Goal: Transaction & Acquisition: Purchase product/service

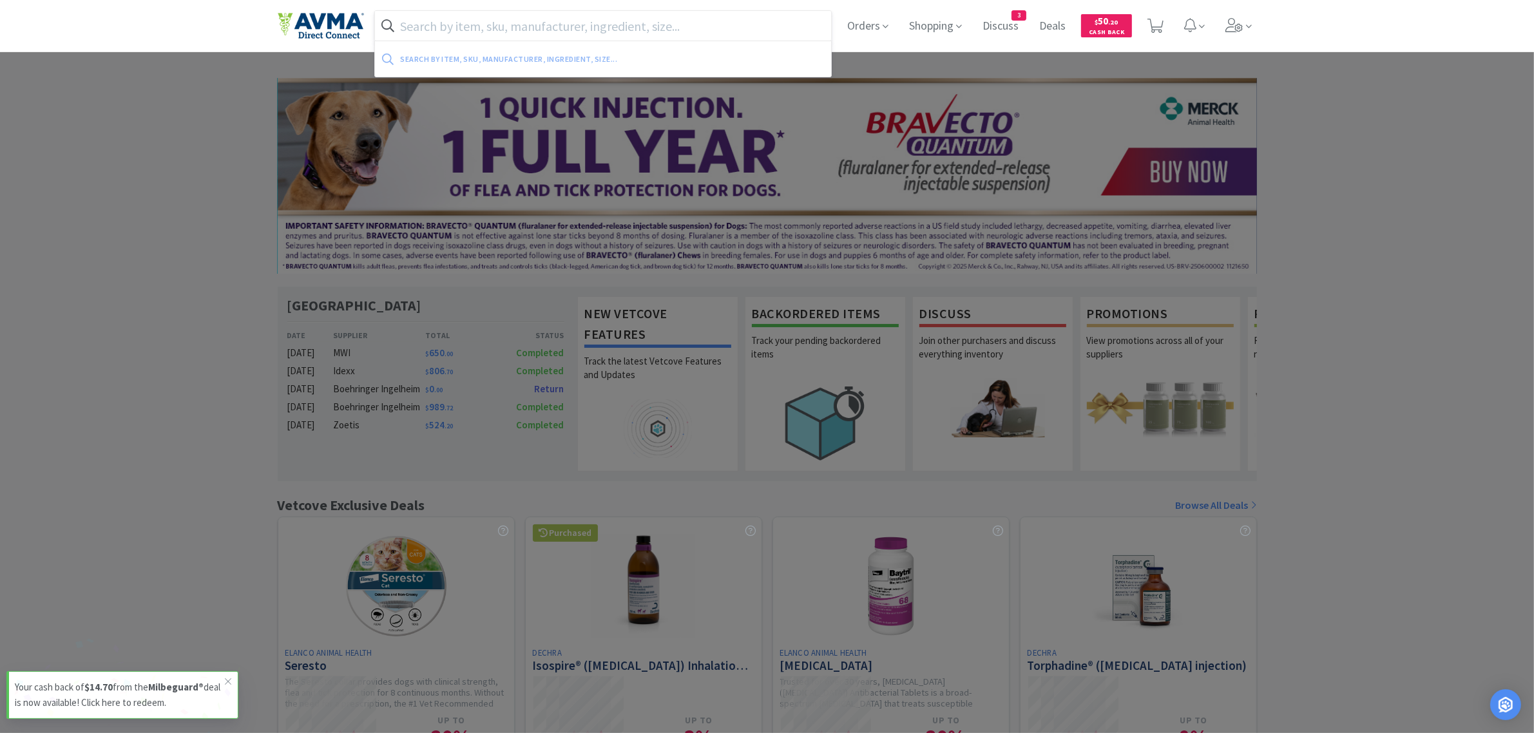
click at [491, 31] on input "text" at bounding box center [603, 26] width 457 height 30
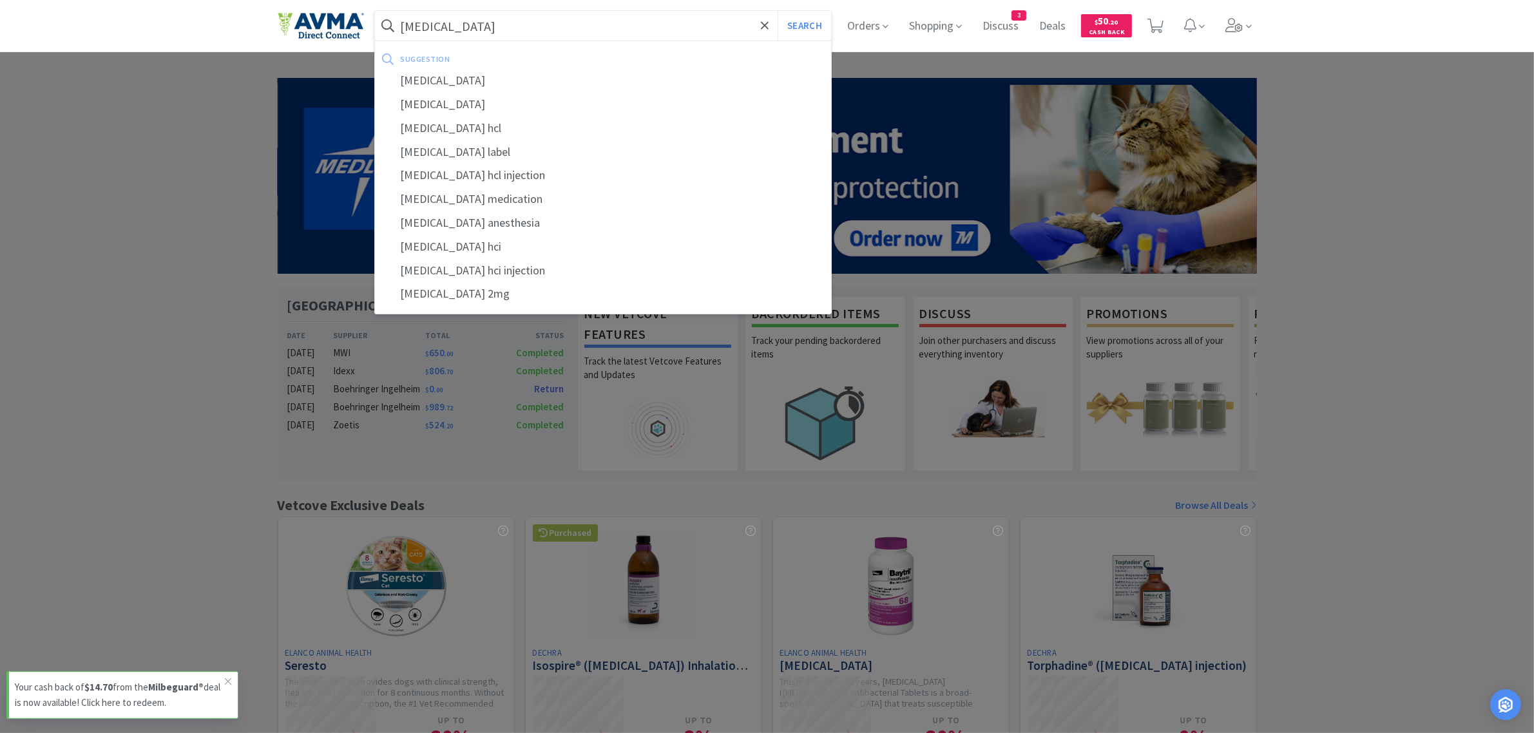
type input "[MEDICAL_DATA]"
click at [777, 11] on button "Search" at bounding box center [803, 26] width 53 height 30
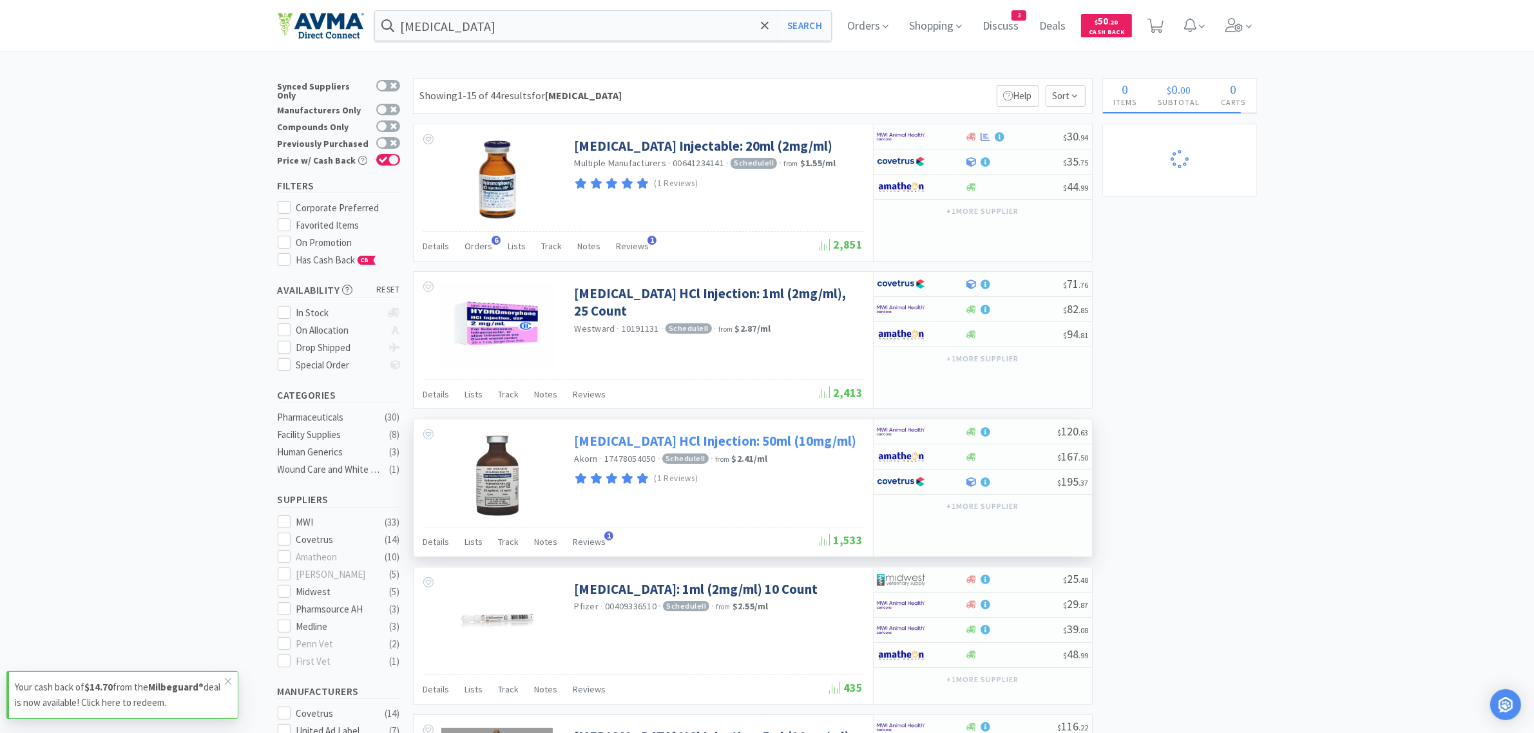
click at [785, 442] on link "[MEDICAL_DATA] HCl Injection: 50ml (10mg/ml)" at bounding box center [716, 440] width 282 height 17
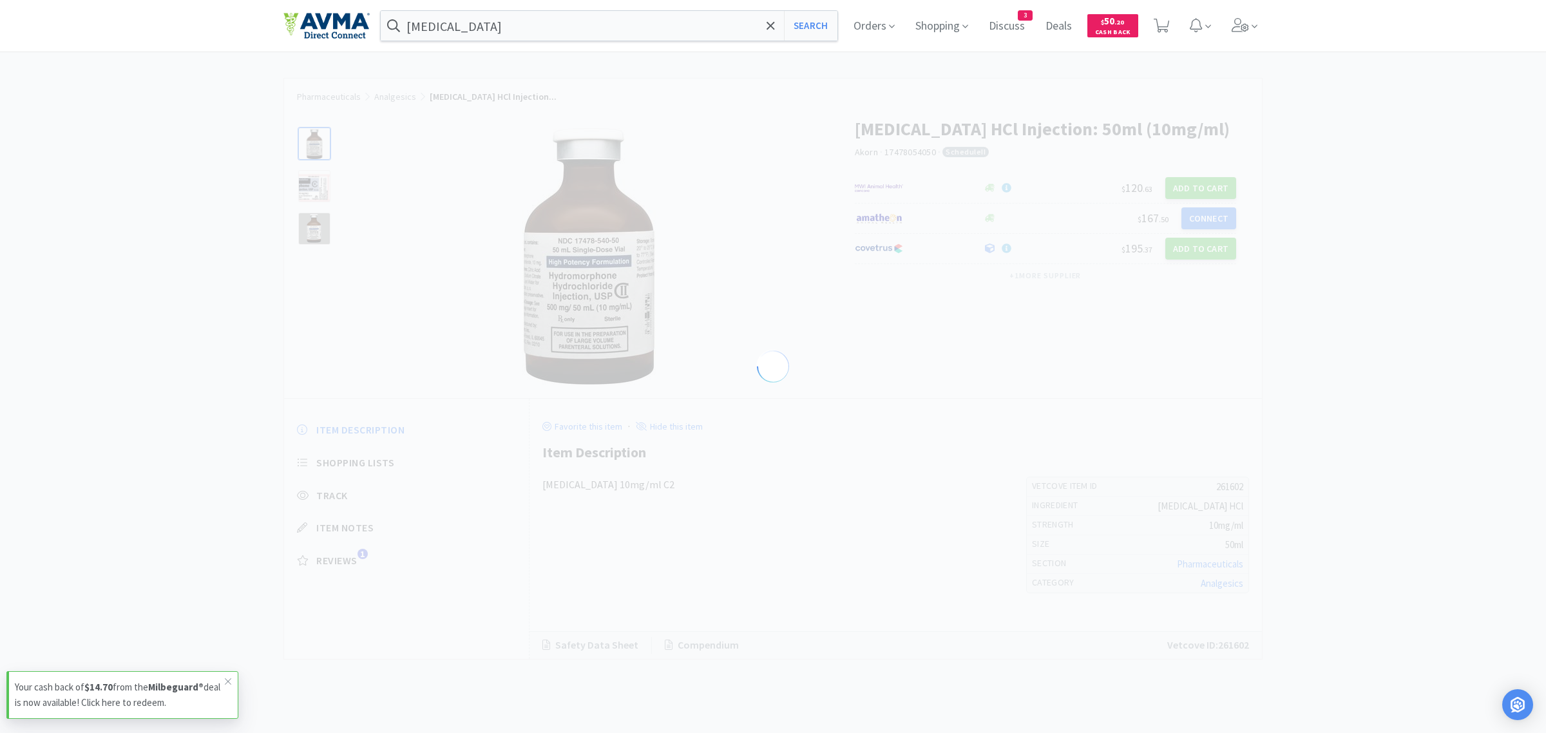
select select "261602"
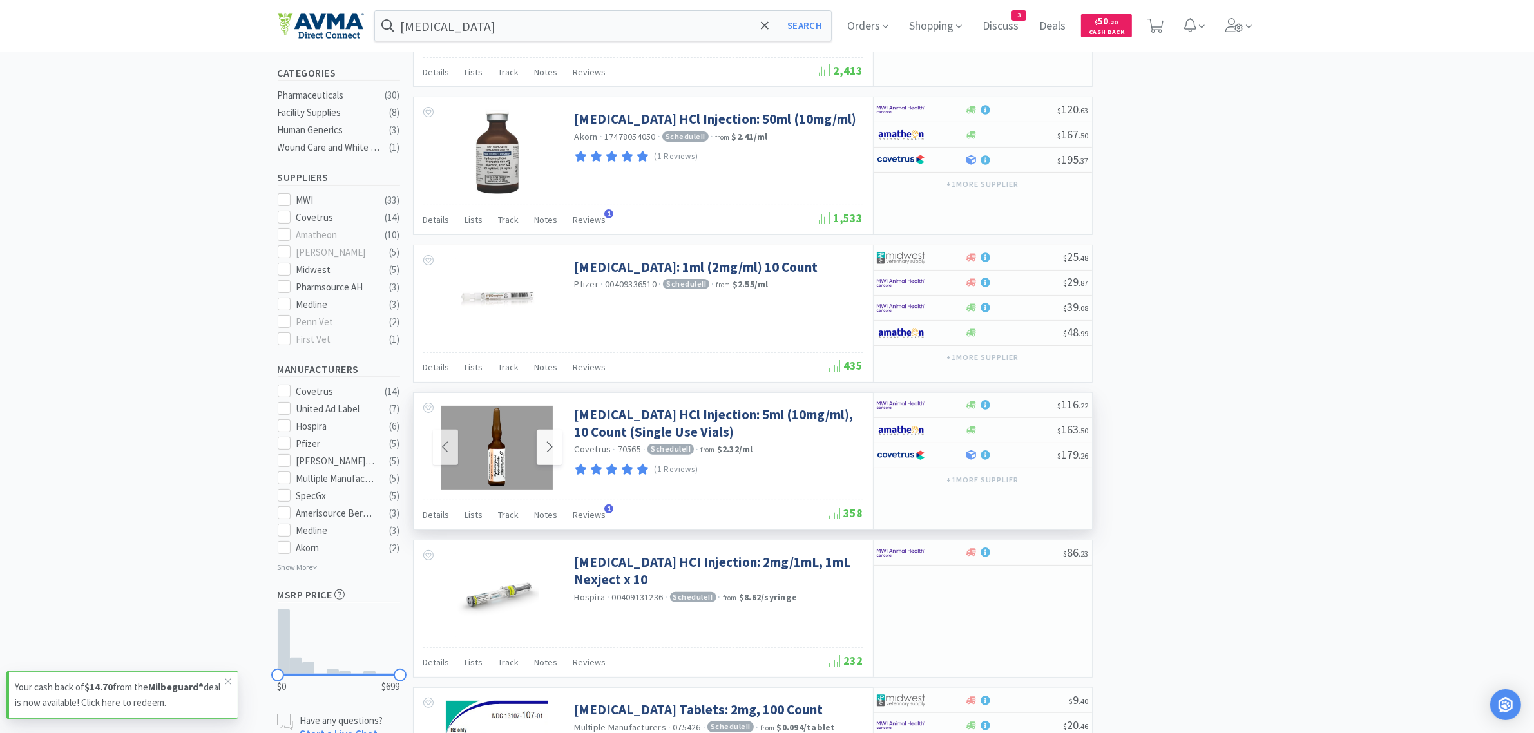
scroll to position [403, 0]
